Goal: Information Seeking & Learning: Check status

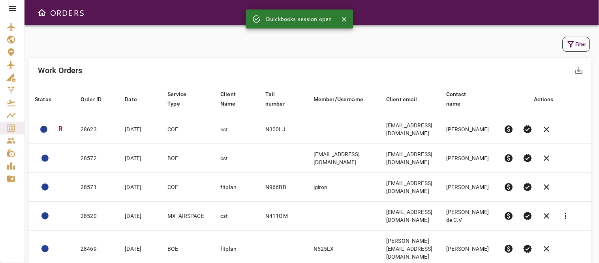
click at [576, 44] on button "Filter" at bounding box center [576, 44] width 27 height 15
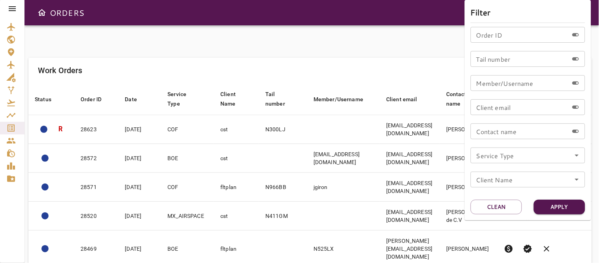
click at [577, 178] on icon "Open" at bounding box center [576, 179] width 9 height 9
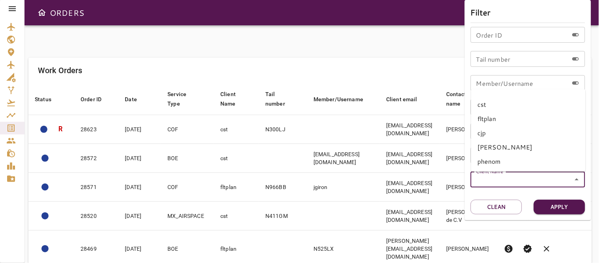
click at [527, 192] on div "Order ID Order ID Tail number Tail number Member/Username Member/Username Clien…" at bounding box center [528, 110] width 115 height 167
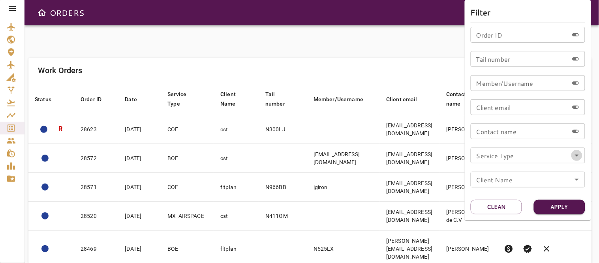
click at [575, 152] on icon "Open" at bounding box center [576, 155] width 9 height 9
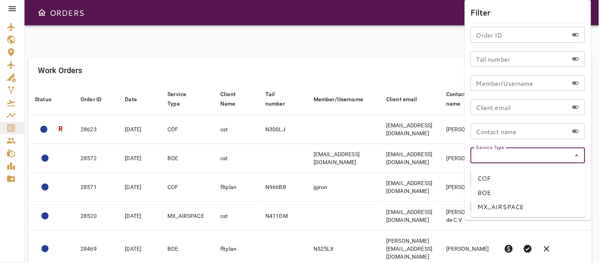
click at [492, 179] on li "COF" at bounding box center [528, 178] width 115 height 14
type input "***"
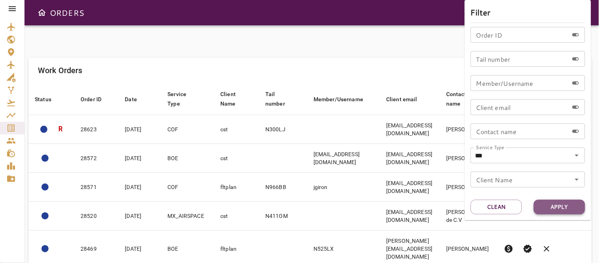
click at [555, 207] on button "Apply" at bounding box center [559, 206] width 51 height 15
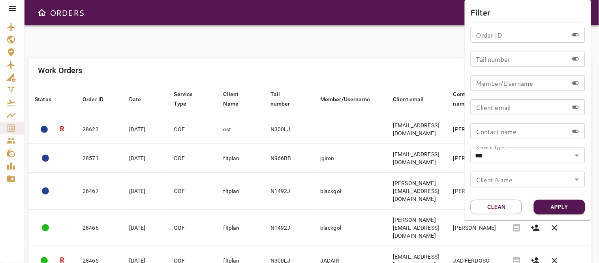
click at [375, 48] on div at bounding box center [299, 131] width 599 height 263
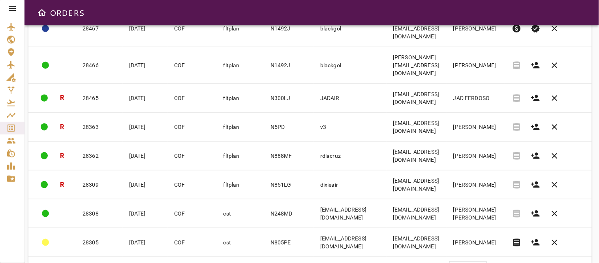
scroll to position [179, 0]
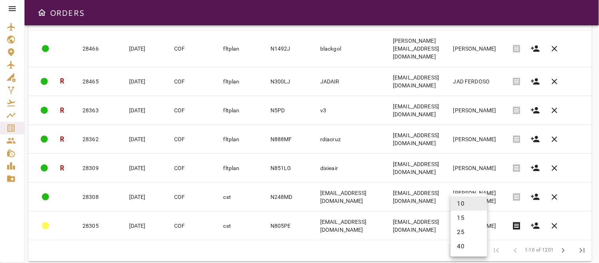
click at [477, 240] on body "ORDERS Filter Work Orders save_alt Status arrow_downward Order ID arrow_downwar…" at bounding box center [299, 131] width 599 height 263
click at [466, 243] on li "40" at bounding box center [469, 246] width 36 height 14
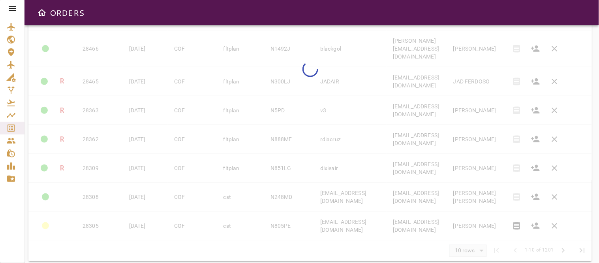
type input "**"
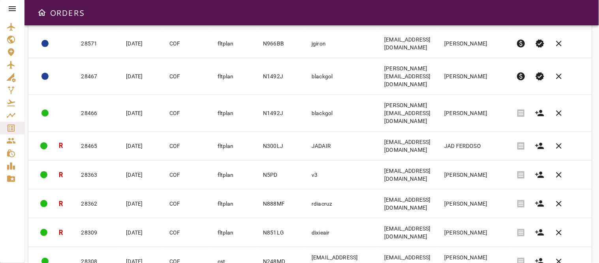
scroll to position [70, 0]
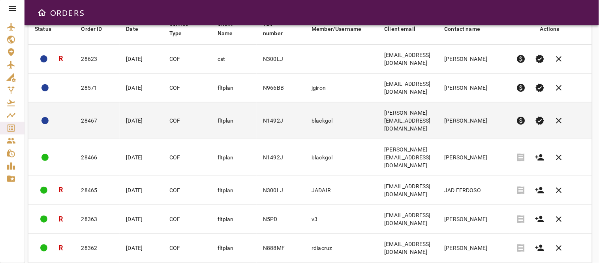
click at [367, 120] on td "blackgol" at bounding box center [341, 120] width 73 height 37
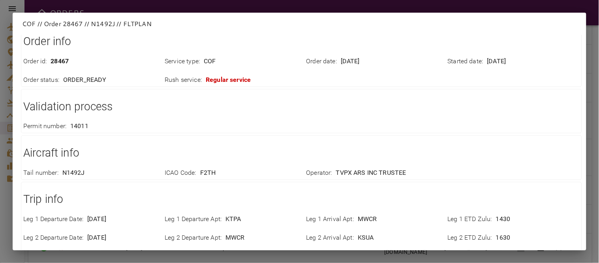
scroll to position [0, 0]
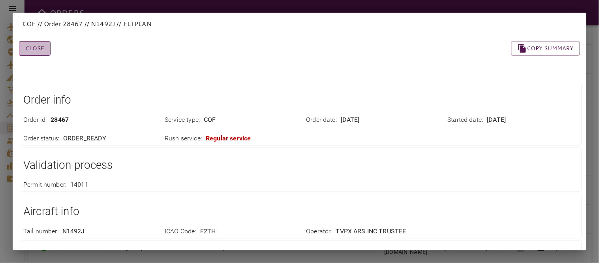
click at [36, 52] on button "Close" at bounding box center [35, 48] width 32 height 15
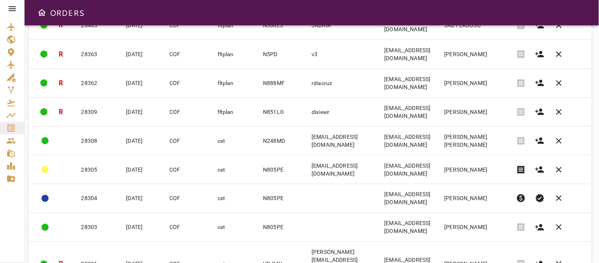
scroll to position [246, 0]
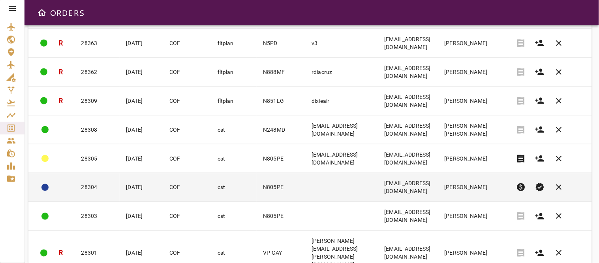
click at [365, 181] on td at bounding box center [341, 187] width 73 height 29
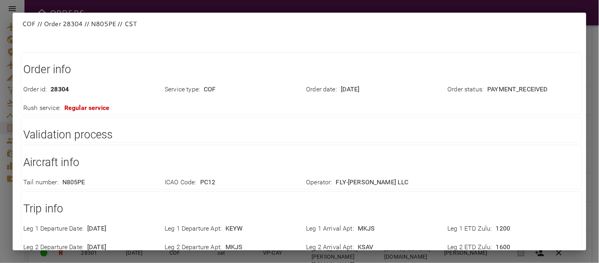
scroll to position [0, 0]
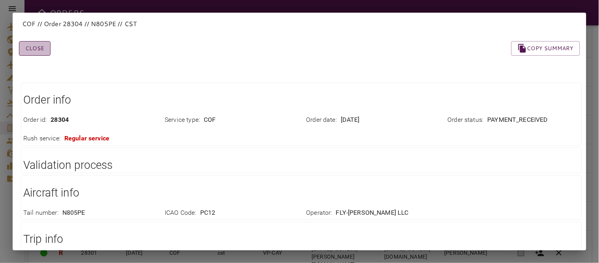
click at [29, 50] on button "Close" at bounding box center [35, 48] width 32 height 15
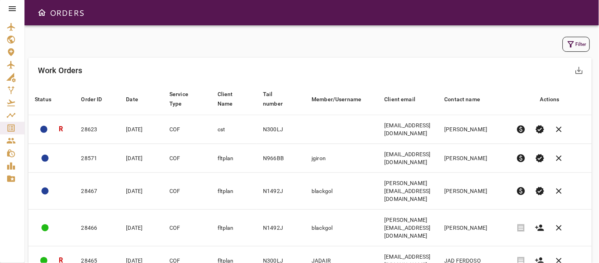
click at [9, 6] on icon at bounding box center [12, 8] width 9 height 9
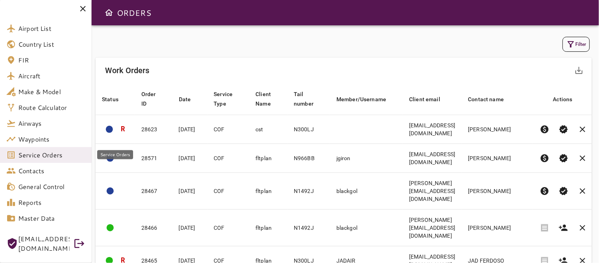
click at [38, 151] on span "Service Orders" at bounding box center [51, 154] width 67 height 9
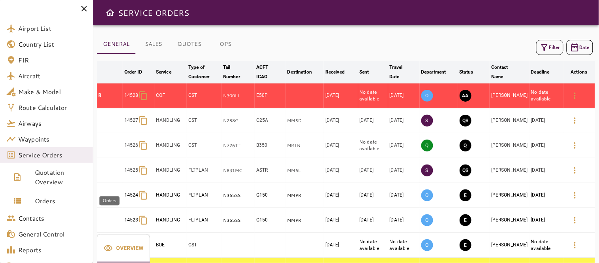
click at [45, 198] on span "Orders" at bounding box center [61, 200] width 52 height 9
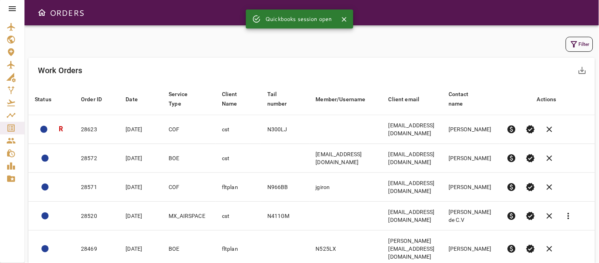
click at [12, 9] on icon at bounding box center [12, 8] width 9 height 9
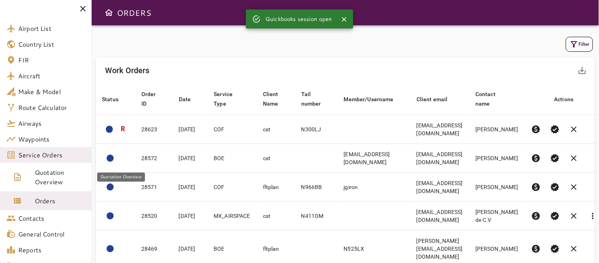
click at [45, 173] on span "Quotation Overview" at bounding box center [60, 176] width 51 height 19
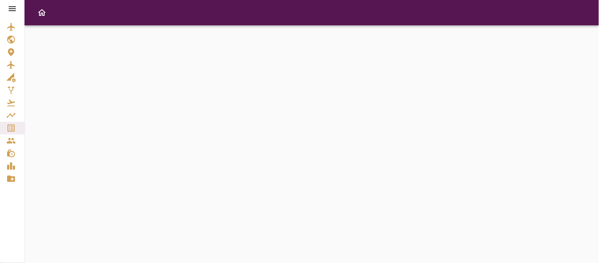
click at [14, 6] on icon at bounding box center [12, 8] width 7 height 5
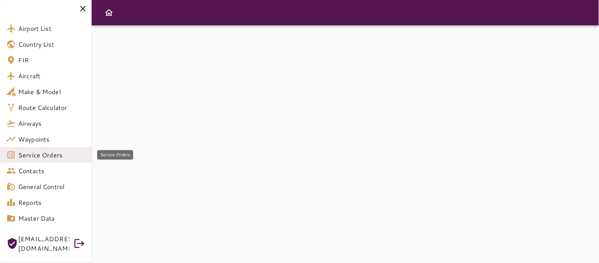
click at [28, 151] on span "Service Orders" at bounding box center [51, 154] width 67 height 9
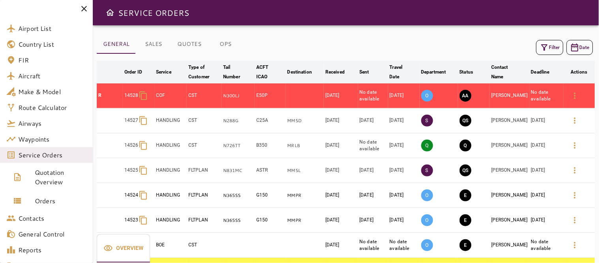
click at [294, 23] on div "SERVICE ORDERS" at bounding box center [346, 12] width 506 height 25
click at [87, 7] on icon at bounding box center [84, 9] width 6 height 6
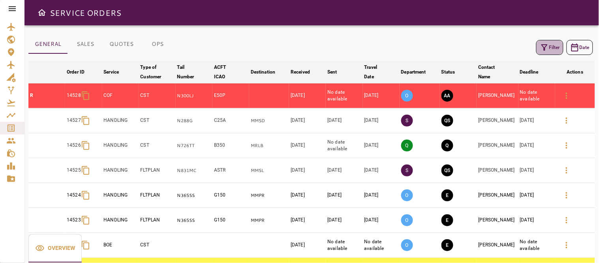
click at [550, 48] on button "Filter" at bounding box center [549, 47] width 27 height 15
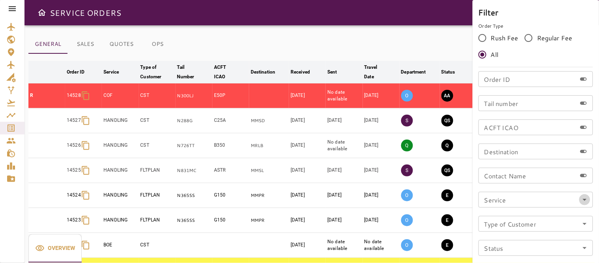
click at [585, 198] on icon "Open" at bounding box center [584, 199] width 9 height 9
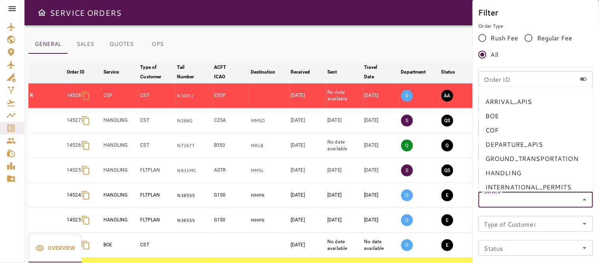
click at [502, 116] on li "BOE" at bounding box center [536, 116] width 115 height 14
type input "***"
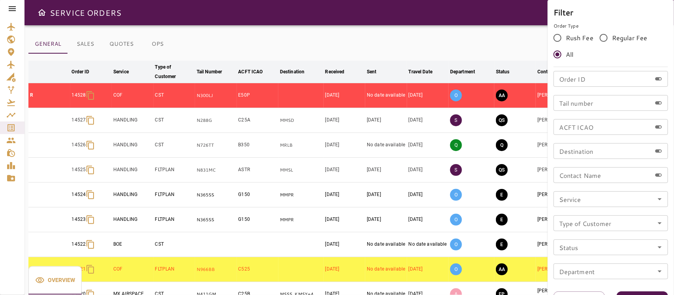
drag, startPoint x: 514, startPoint y: 0, endPoint x: 443, endPoint y: 33, distance: 78.1
click at [443, 33] on div at bounding box center [337, 147] width 674 height 295
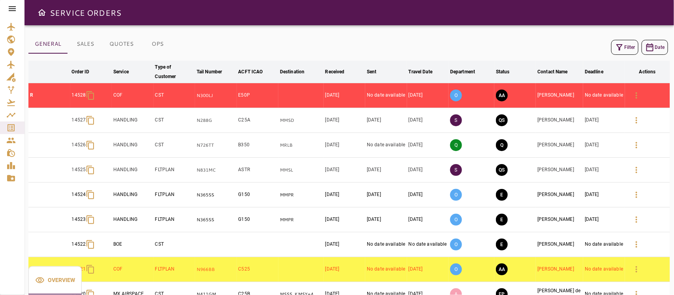
click at [599, 47] on icon "button" at bounding box center [619, 47] width 9 height 9
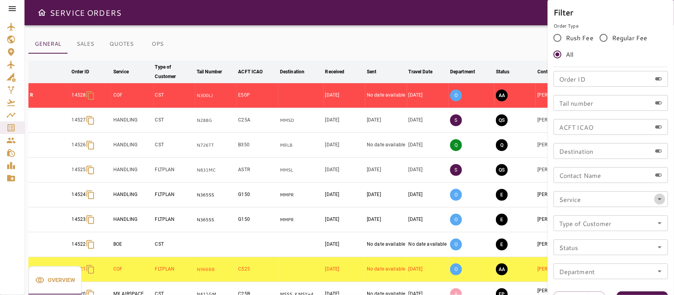
click at [599, 198] on icon "Open" at bounding box center [659, 199] width 9 height 9
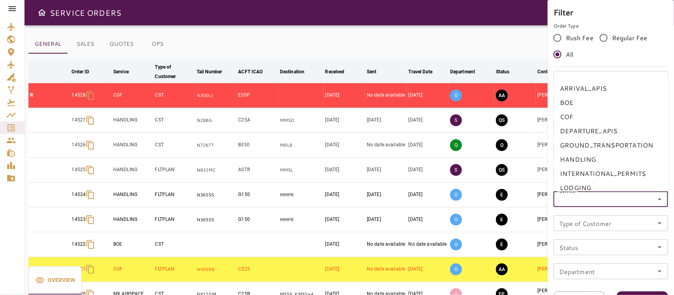
click at [579, 103] on li "BOE" at bounding box center [611, 103] width 115 height 14
type input "***"
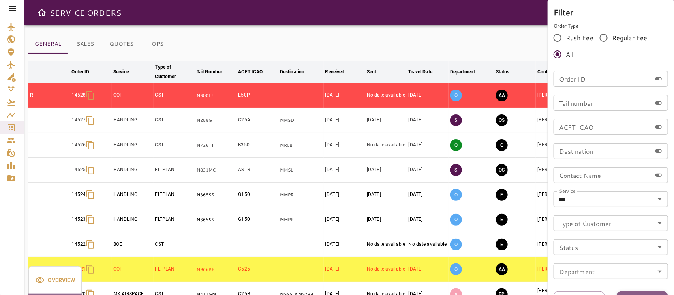
click at [599, 262] on button "Apply" at bounding box center [642, 299] width 51 height 15
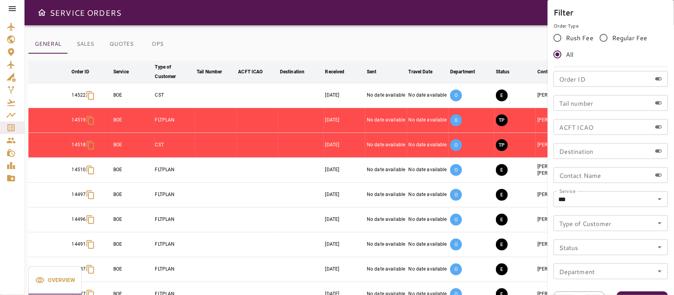
click at [409, 48] on div at bounding box center [337, 147] width 674 height 295
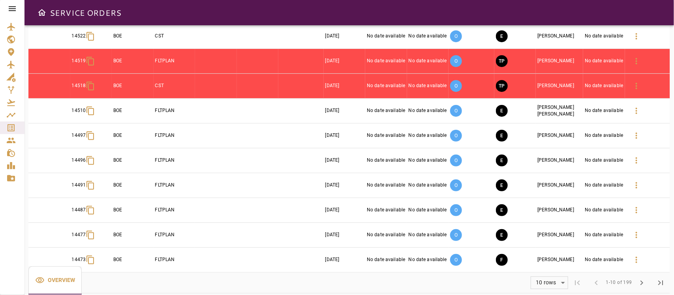
scroll to position [68, 0]
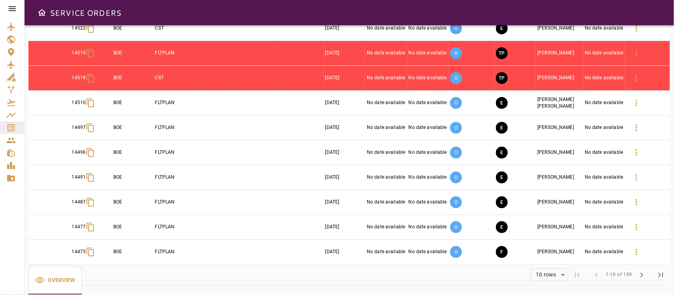
click at [545, 262] on body "SERVICE ORDERS GENERAL SALES QUOTES OPS Filter Date arrow_downward Order ID arr…" at bounding box center [337, 147] width 674 height 295
click at [542, 262] on li "25" at bounding box center [550, 265] width 36 height 14
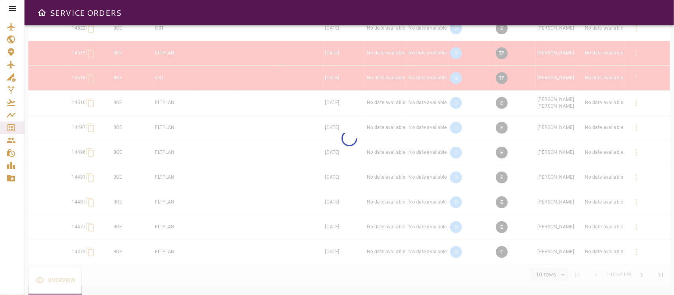
type input "**"
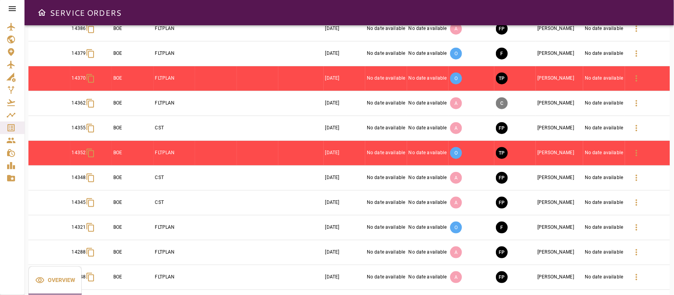
scroll to position [364, 0]
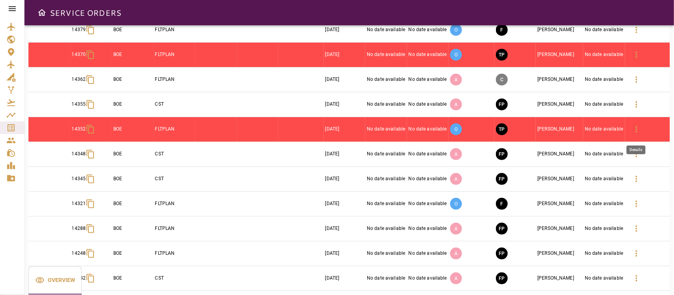
click at [599, 131] on icon "button" at bounding box center [636, 129] width 9 height 9
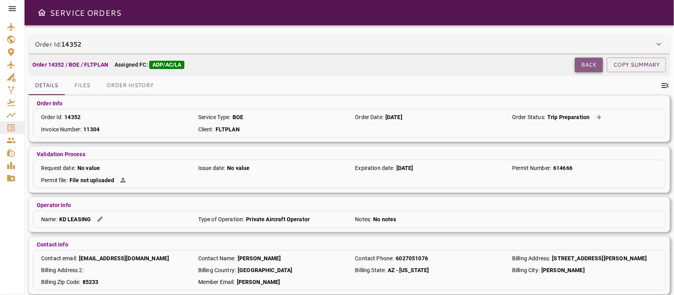
click at [579, 68] on button "Back" at bounding box center [589, 65] width 28 height 15
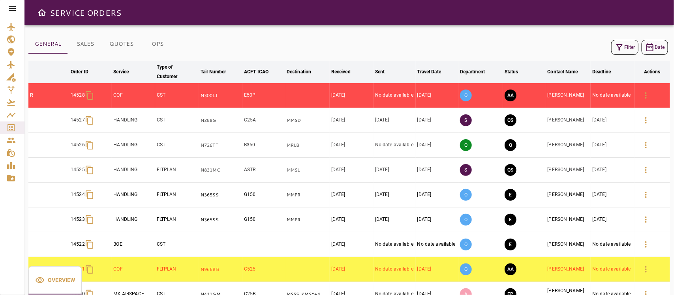
click at [599, 47] on button "Filter" at bounding box center [624, 47] width 27 height 15
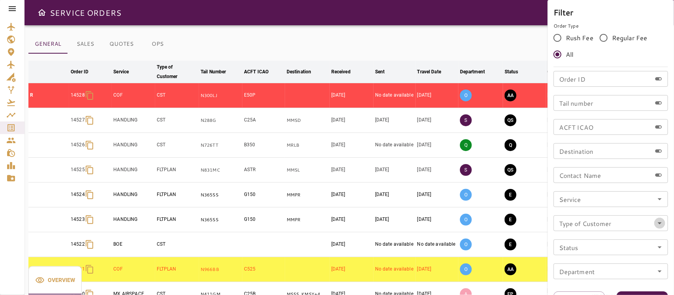
click at [599, 228] on button "Open" at bounding box center [660, 223] width 11 height 11
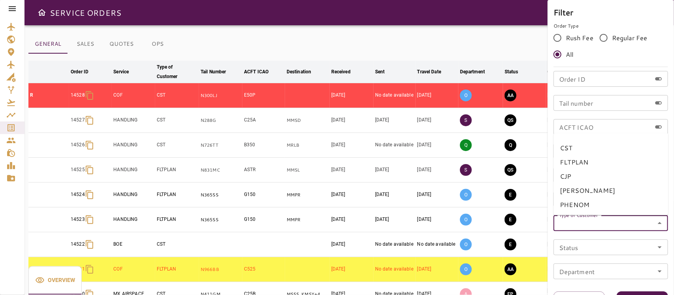
click at [599, 228] on button "Close" at bounding box center [660, 223] width 11 height 11
click at [599, 200] on icon "Open" at bounding box center [659, 199] width 9 height 9
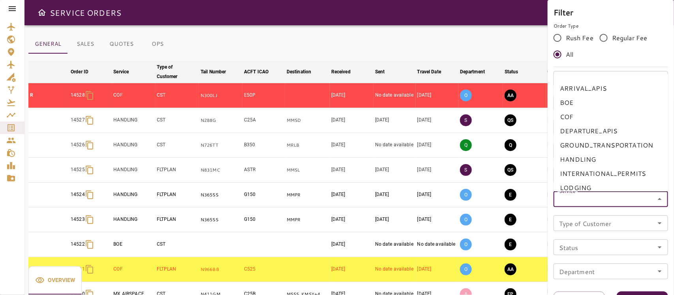
click at [576, 101] on li "BOE" at bounding box center [611, 103] width 115 height 14
type input "***"
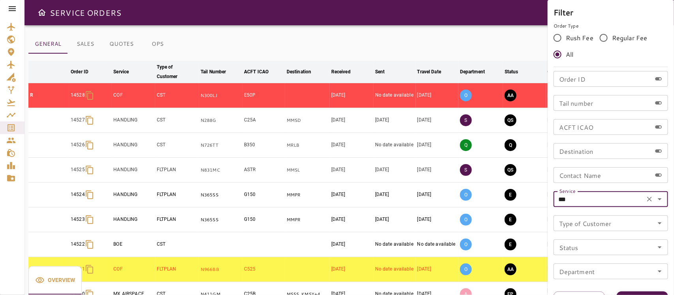
click at [599, 262] on button "Apply" at bounding box center [642, 299] width 51 height 15
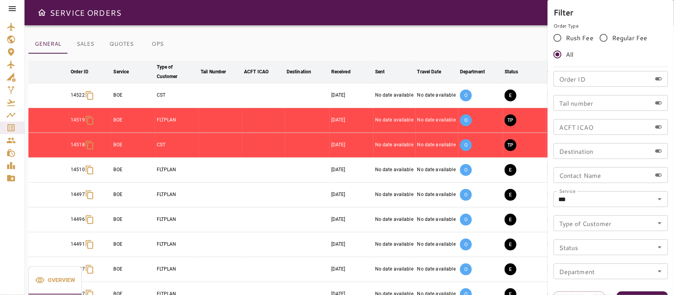
click at [438, 15] on div at bounding box center [337, 147] width 674 height 295
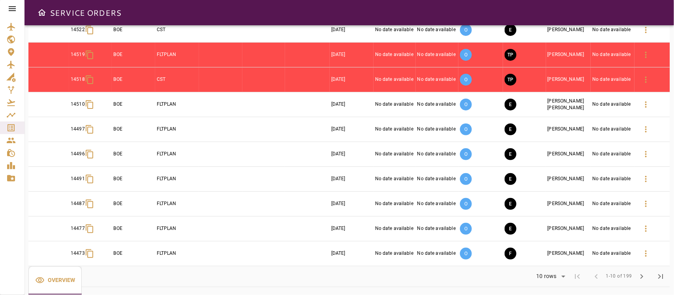
scroll to position [68, 0]
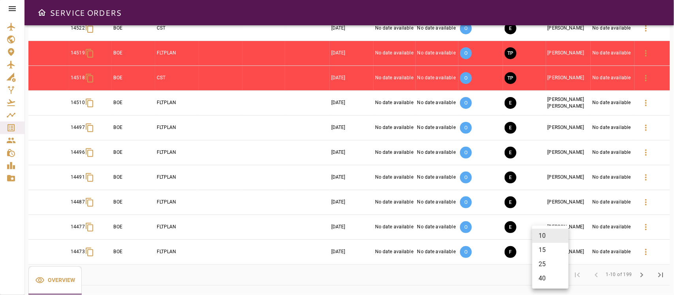
click at [546, 262] on body "SERVICE ORDERS GENERAL SALES QUOTES OPS Filter Date arrow_downward Order ID arr…" at bounding box center [337, 147] width 674 height 295
click at [546, 262] on li "40" at bounding box center [550, 279] width 36 height 14
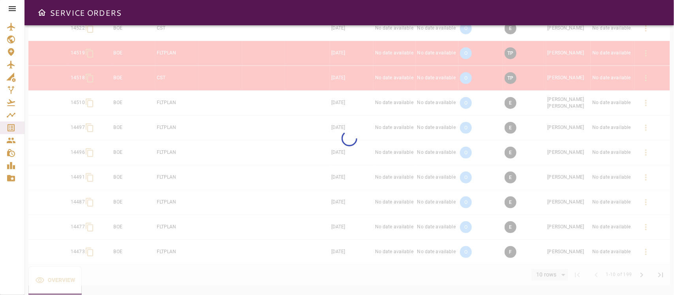
type input "**"
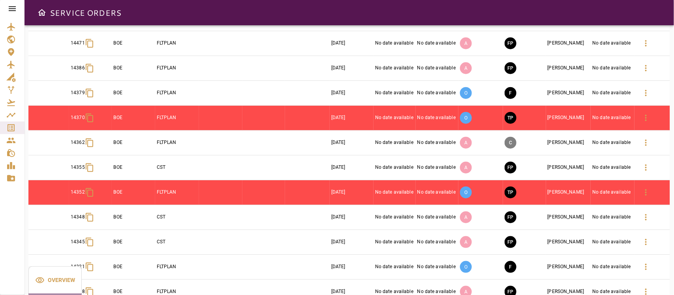
scroll to position [315, 0]
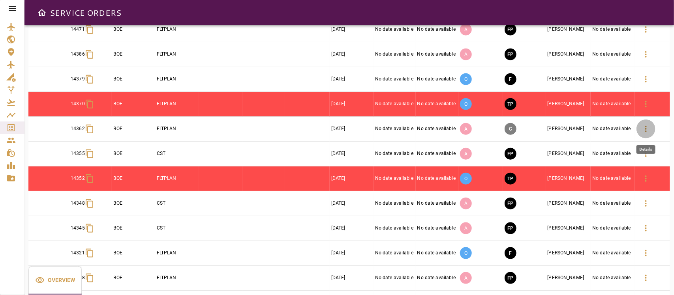
click at [599, 129] on icon "button" at bounding box center [646, 128] width 9 height 9
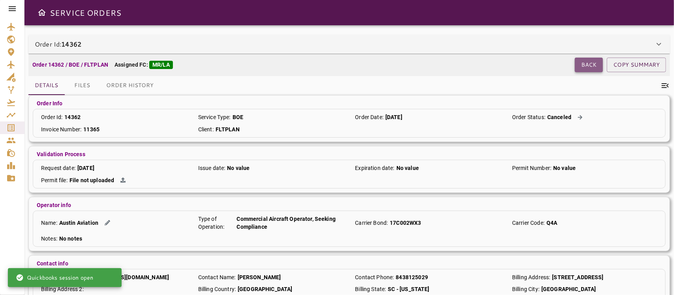
click at [582, 65] on button "Back" at bounding box center [589, 65] width 28 height 15
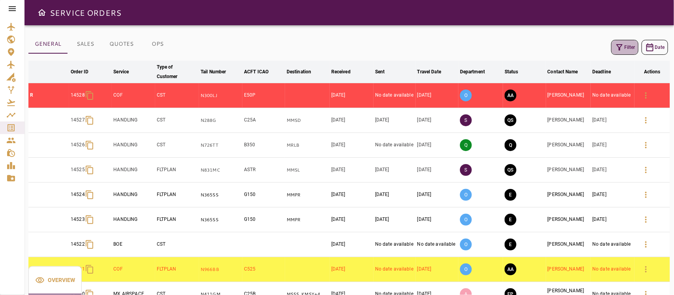
click at [599, 49] on icon "button" at bounding box center [619, 47] width 9 height 9
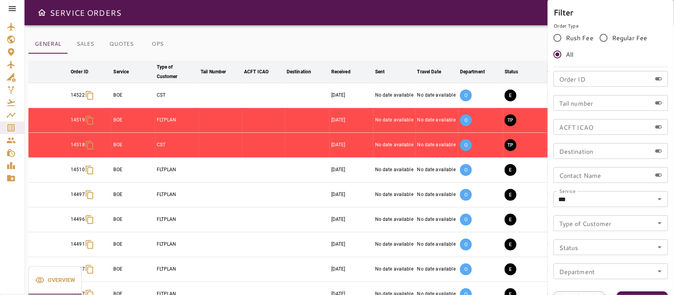
click at [599, 262] on button "Apply" at bounding box center [642, 299] width 51 height 15
click at [309, 42] on div at bounding box center [337, 147] width 674 height 295
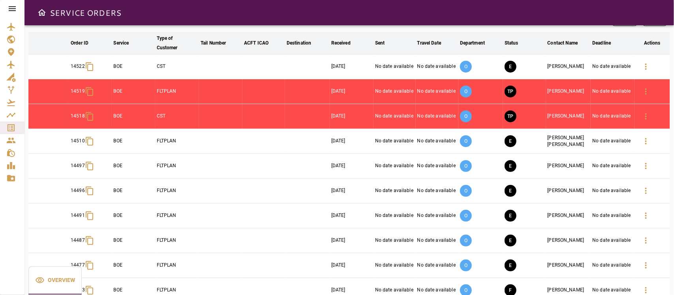
scroll to position [68, 0]
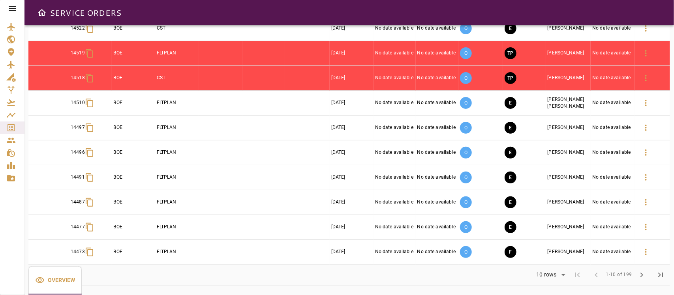
click at [556, 262] on body "SERVICE ORDERS GENERAL SALES QUOTES OPS Filter Date arrow_downward Order ID arr…" at bounding box center [337, 147] width 674 height 295
click at [542, 262] on li "25" at bounding box center [550, 265] width 36 height 14
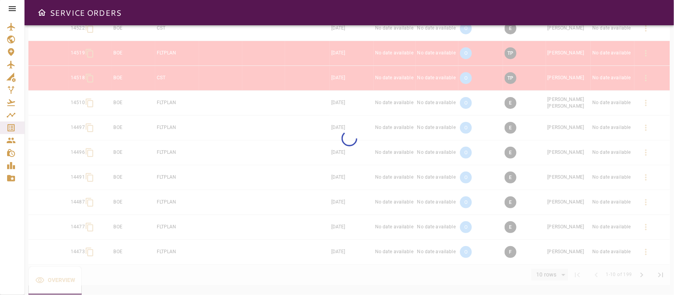
type input "**"
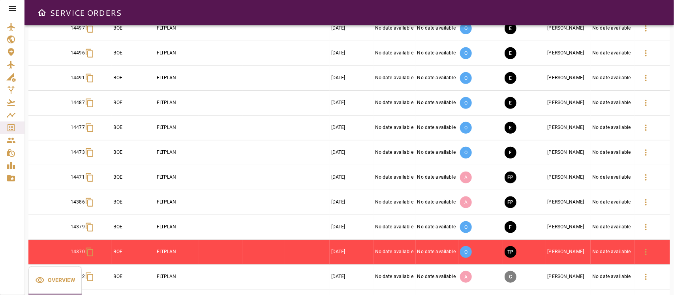
scroll to position [265, 0]
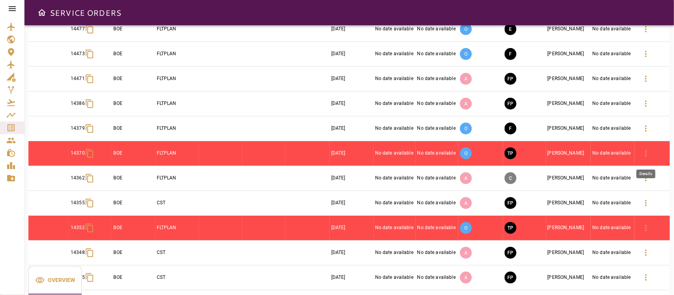
click at [599, 153] on icon "button" at bounding box center [646, 153] width 9 height 9
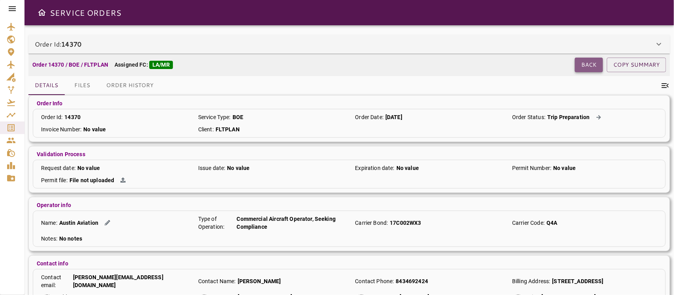
click at [595, 64] on button "Back" at bounding box center [589, 65] width 28 height 15
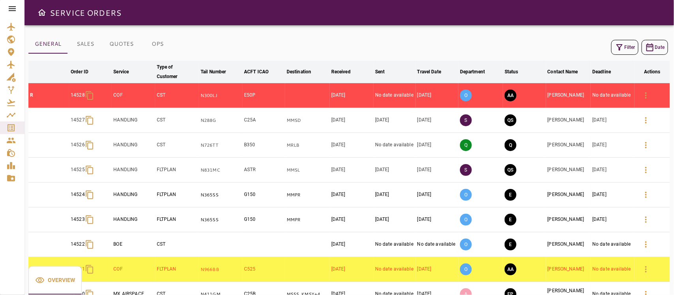
click at [599, 46] on button "Filter" at bounding box center [624, 47] width 27 height 15
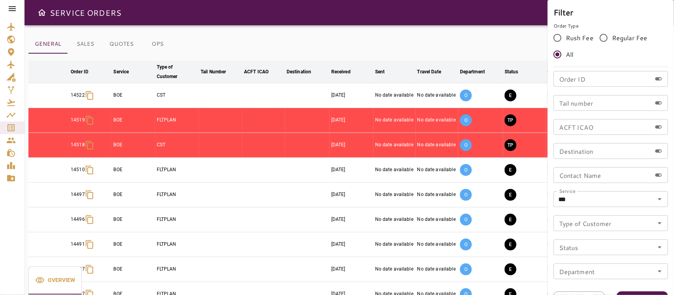
click at [599, 262] on div "Filter Order Type Rush Fee Regular Fee All Order ID Order ID Tail number Tail n…" at bounding box center [611, 156] width 126 height 312
click at [599, 262] on button "Apply" at bounding box center [642, 299] width 51 height 15
click at [433, 51] on div at bounding box center [337, 147] width 674 height 295
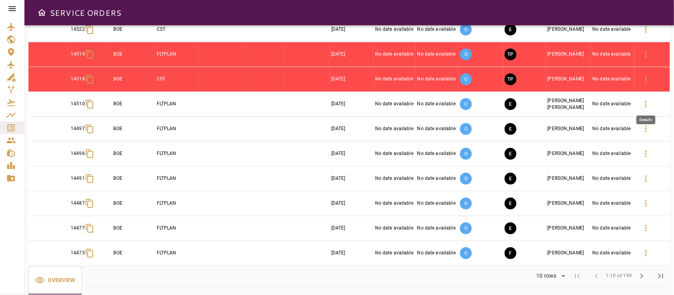
scroll to position [68, 0]
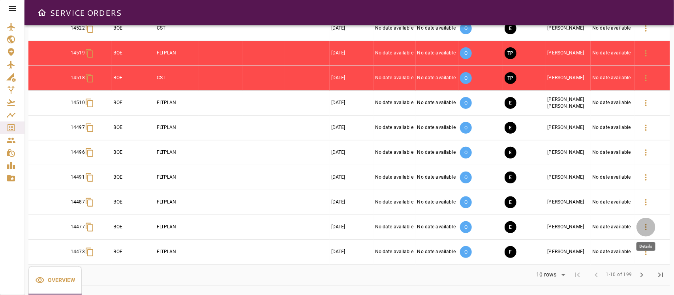
click at [599, 229] on icon "button" at bounding box center [646, 227] width 9 height 9
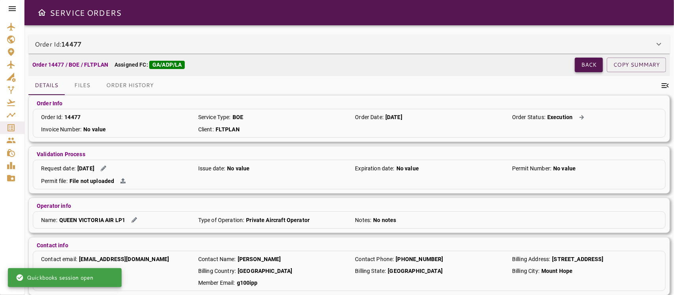
click at [589, 66] on button "Back" at bounding box center [589, 65] width 28 height 15
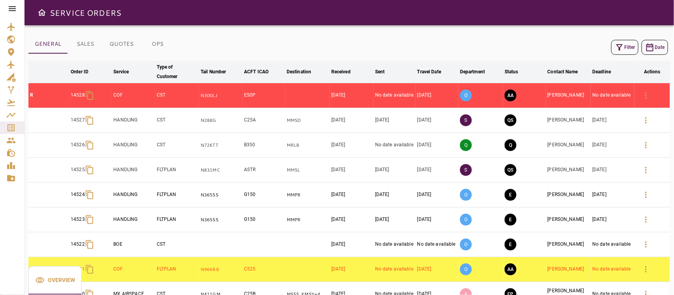
click at [599, 48] on button "Filter" at bounding box center [624, 47] width 27 height 15
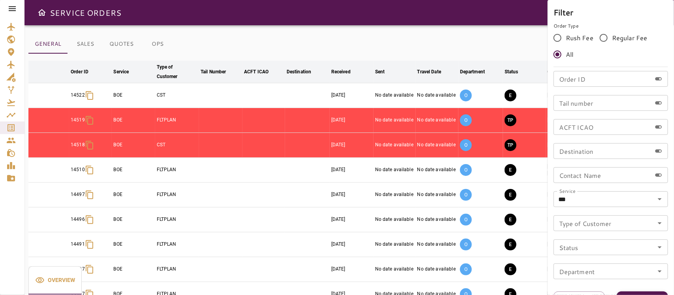
click at [599, 262] on button "Apply" at bounding box center [642, 299] width 51 height 15
click at [482, 44] on div at bounding box center [337, 147] width 674 height 295
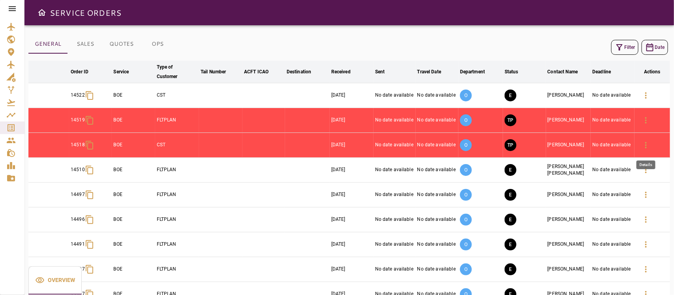
click at [599, 140] on button "button" at bounding box center [646, 145] width 19 height 19
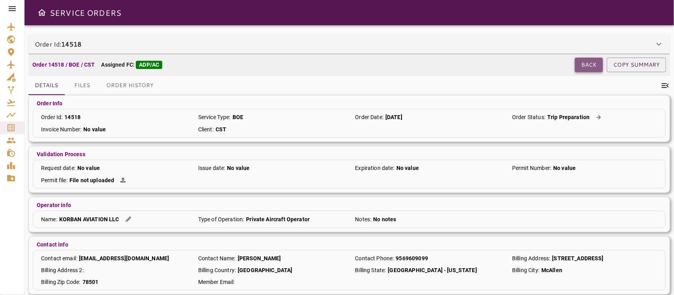
click at [580, 62] on button "Back" at bounding box center [589, 65] width 28 height 15
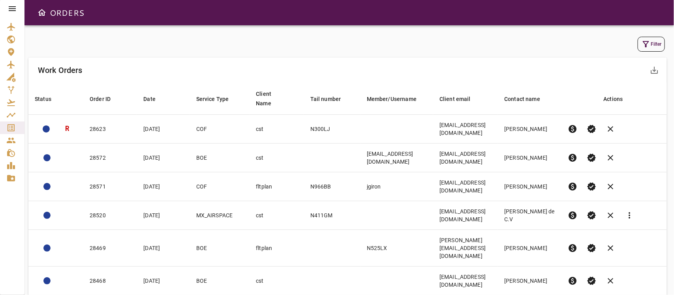
click at [652, 38] on button "Filter" at bounding box center [651, 44] width 27 height 15
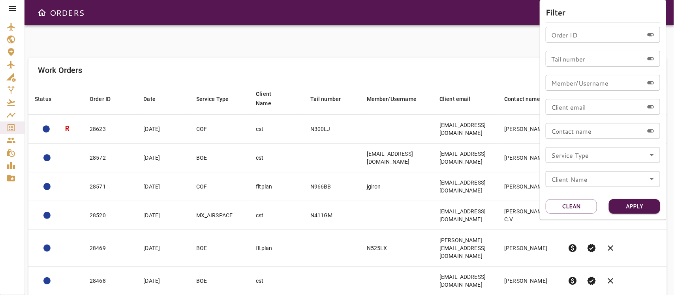
click at [651, 154] on icon "Open" at bounding box center [652, 155] width 4 height 2
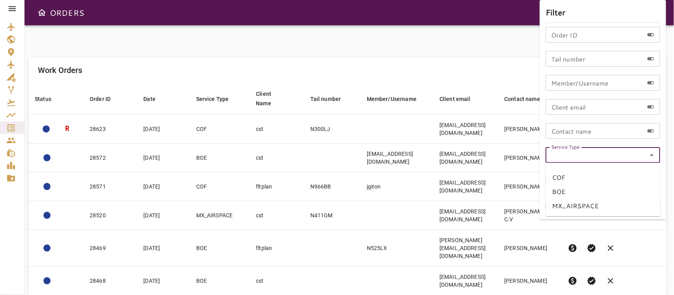
click at [563, 190] on li "BOE" at bounding box center [603, 192] width 115 height 14
type input "***"
click at [640, 206] on button "Apply" at bounding box center [634, 206] width 51 height 15
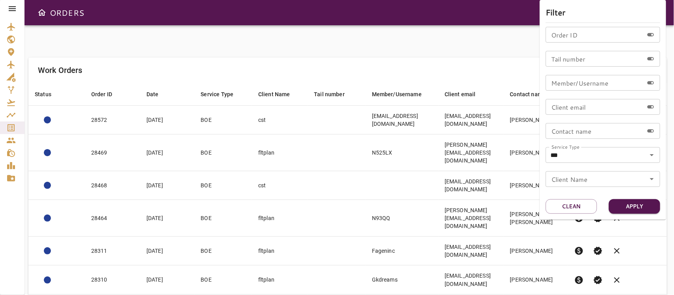
click at [344, 34] on div at bounding box center [337, 147] width 674 height 295
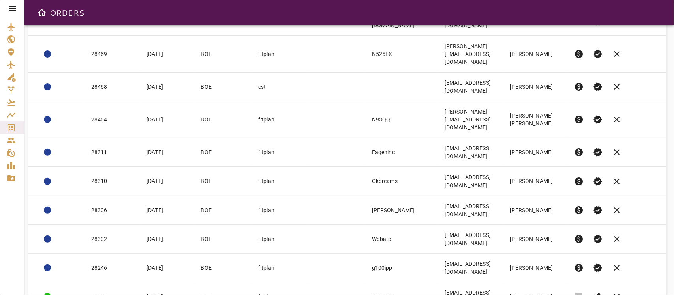
scroll to position [107, 0]
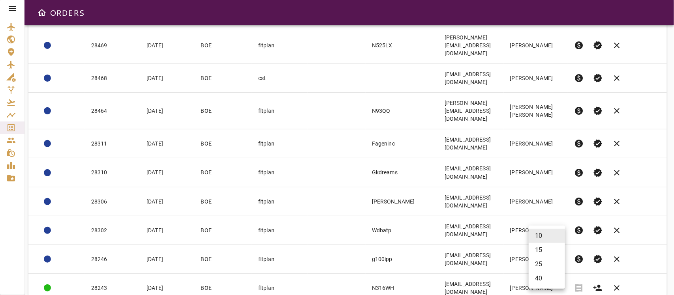
click at [546, 279] on body "ORDERS Filter Work Orders save_alt Status arrow_downward Order ID arrow_downwar…" at bounding box center [337, 147] width 674 height 295
click at [542, 263] on li "25" at bounding box center [547, 265] width 36 height 14
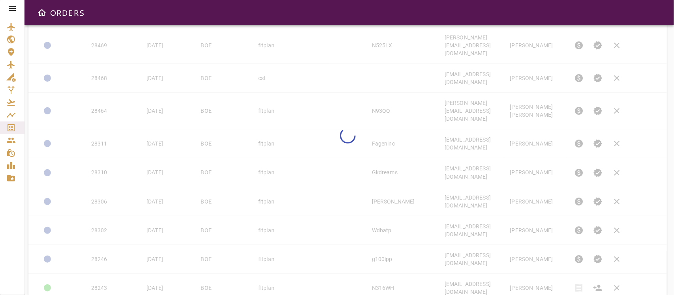
type input "**"
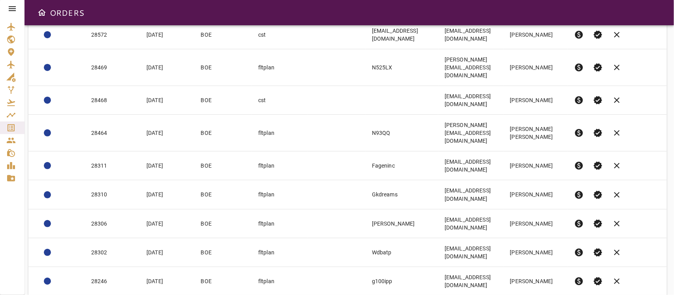
scroll to position [0, 0]
